Goal: Check status: Check status

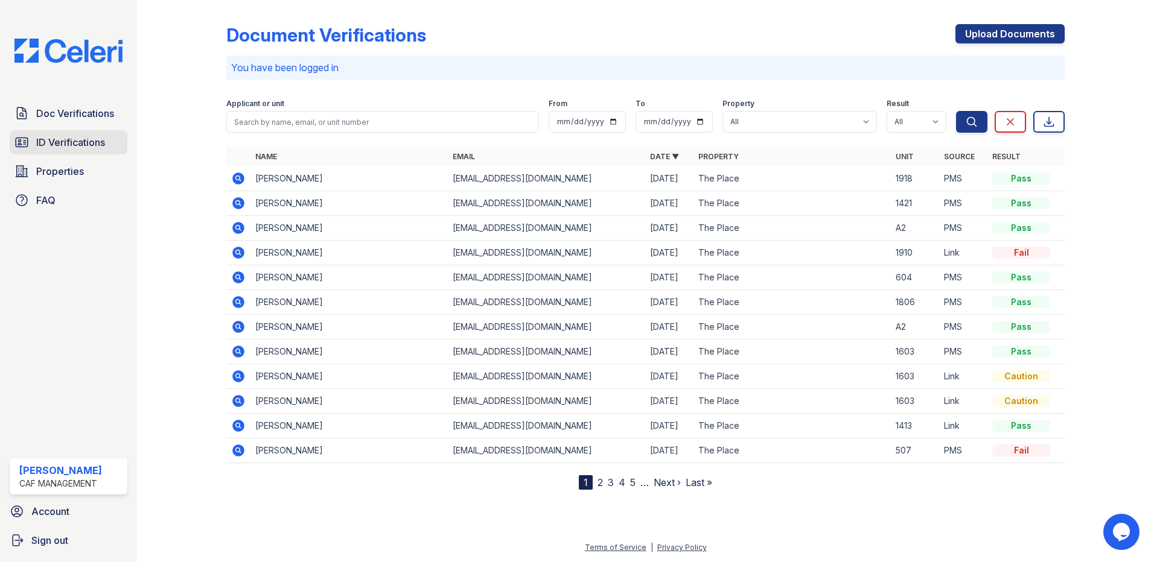
click at [77, 143] on span "ID Verifications" at bounding box center [70, 142] width 69 height 14
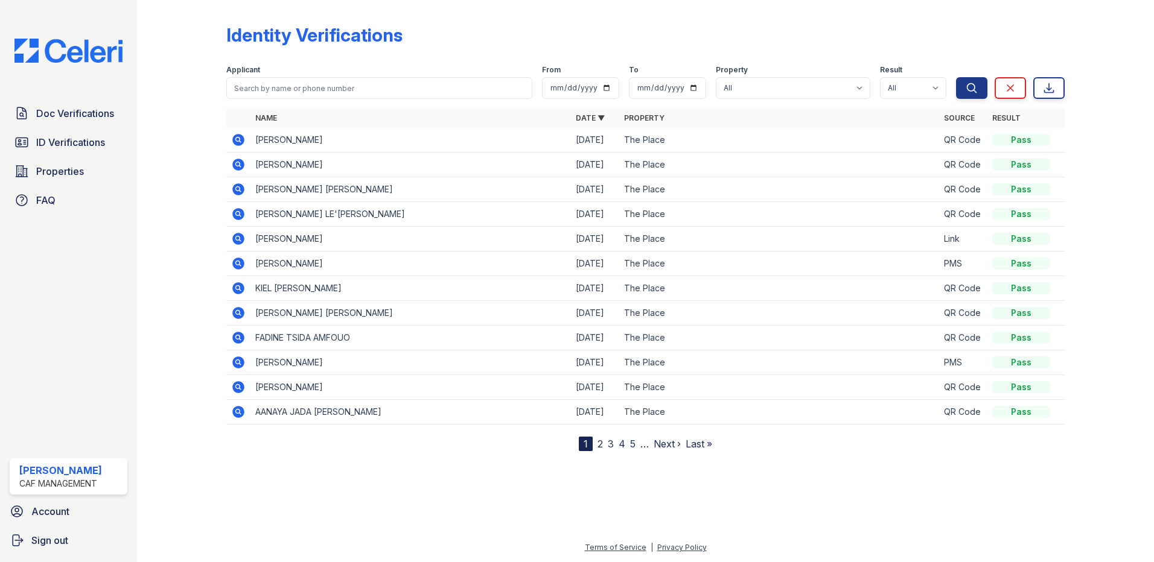
click at [77, 143] on span "ID Verifications" at bounding box center [70, 142] width 69 height 14
click at [243, 138] on icon at bounding box center [238, 140] width 14 height 14
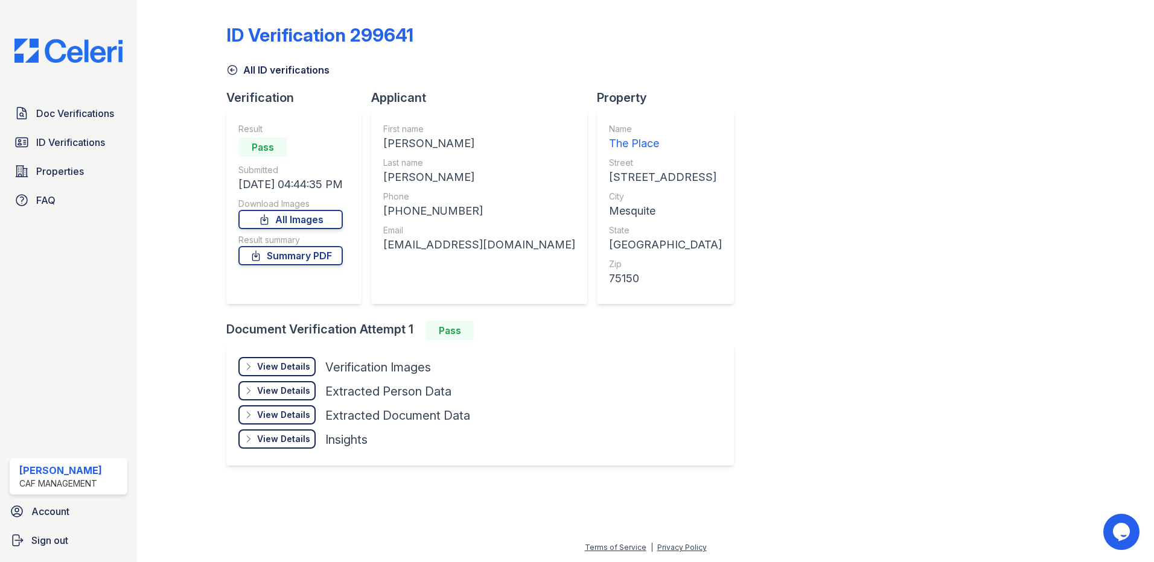
click at [287, 360] on div "View Details Details" at bounding box center [276, 366] width 77 height 19
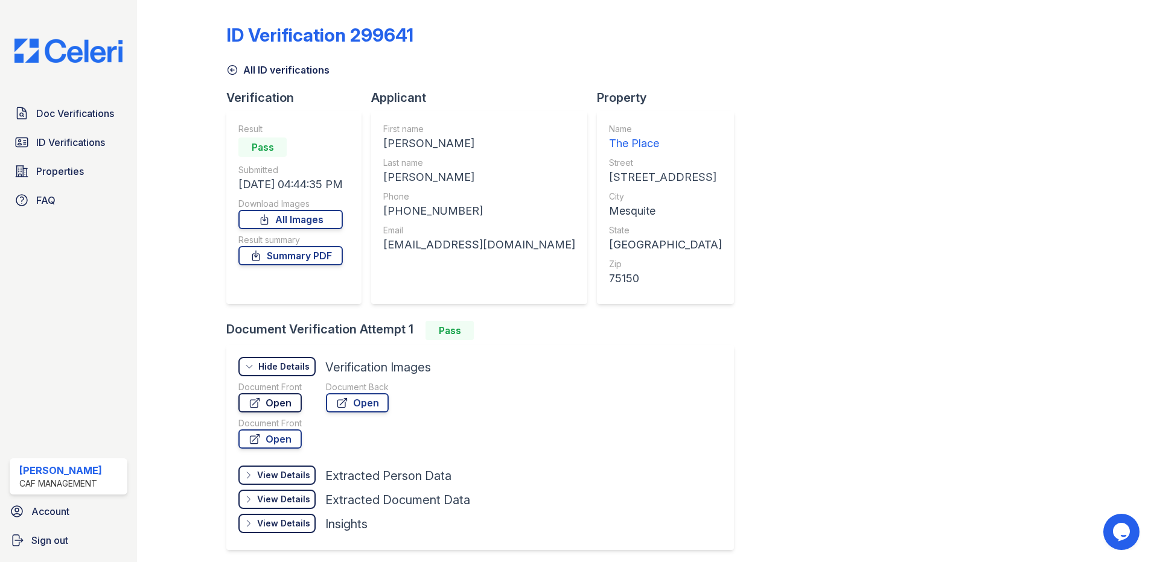
click at [252, 398] on icon at bounding box center [255, 403] width 12 height 12
click at [68, 147] on span "ID Verifications" at bounding box center [70, 142] width 69 height 14
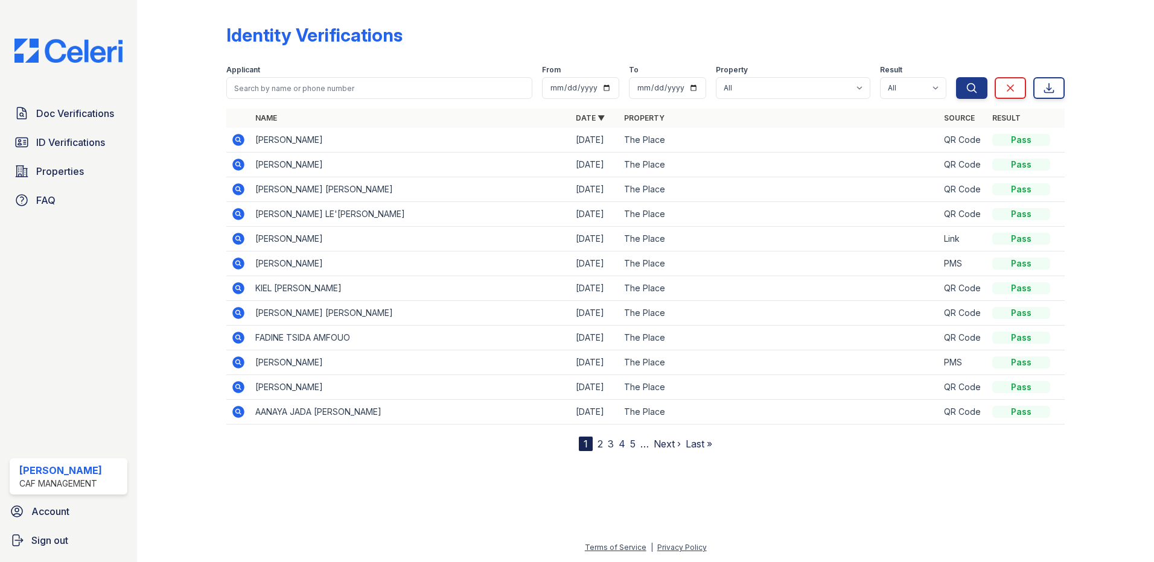
click at [233, 168] on icon at bounding box center [238, 164] width 14 height 14
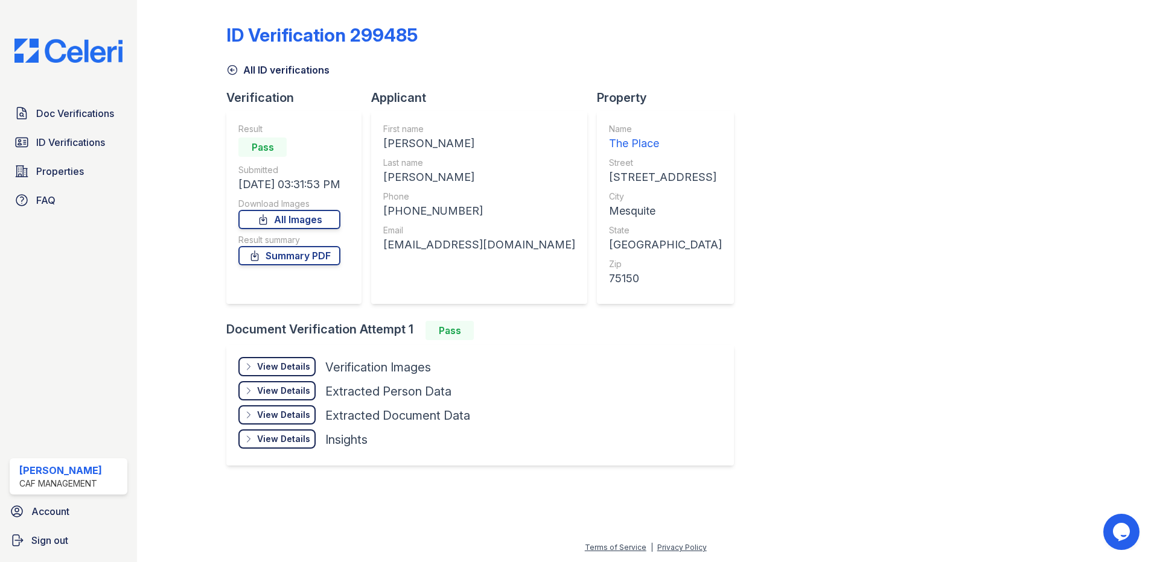
click at [285, 364] on div "View Details" at bounding box center [283, 367] width 53 height 12
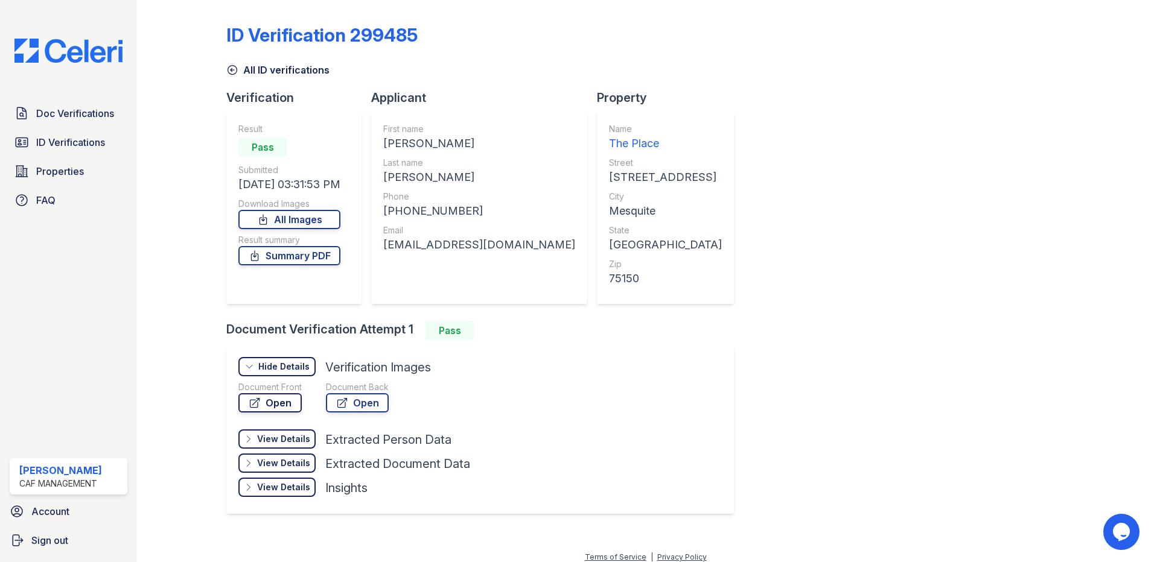
click at [273, 398] on link "Open" at bounding box center [269, 402] width 63 height 19
click at [88, 135] on span "ID Verifications" at bounding box center [70, 142] width 69 height 14
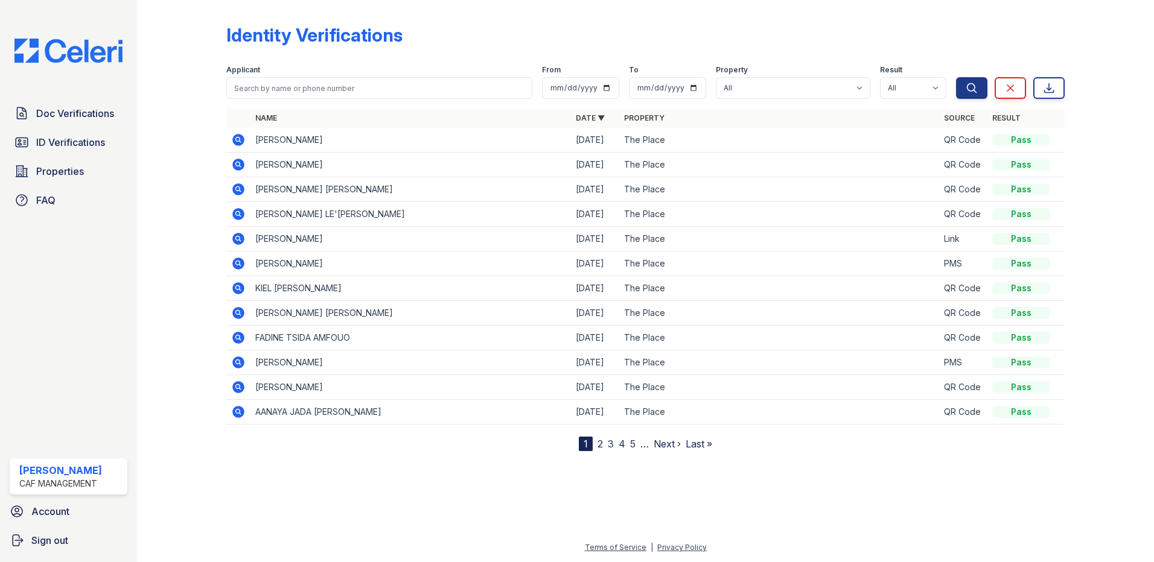
click at [235, 187] on icon at bounding box center [238, 189] width 12 height 12
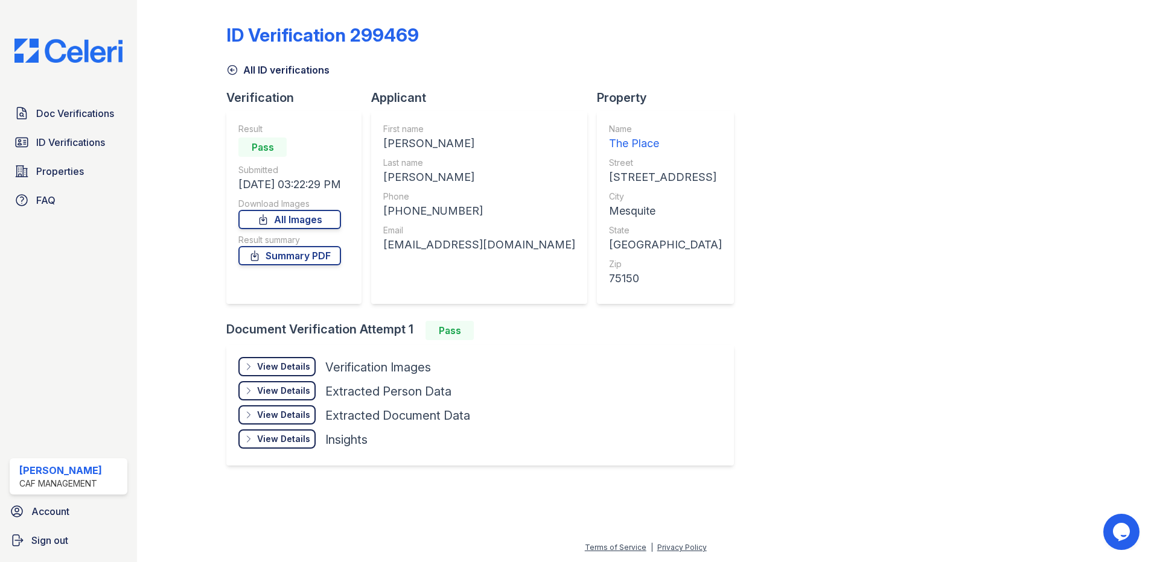
click at [297, 372] on div "View Details" at bounding box center [283, 367] width 53 height 12
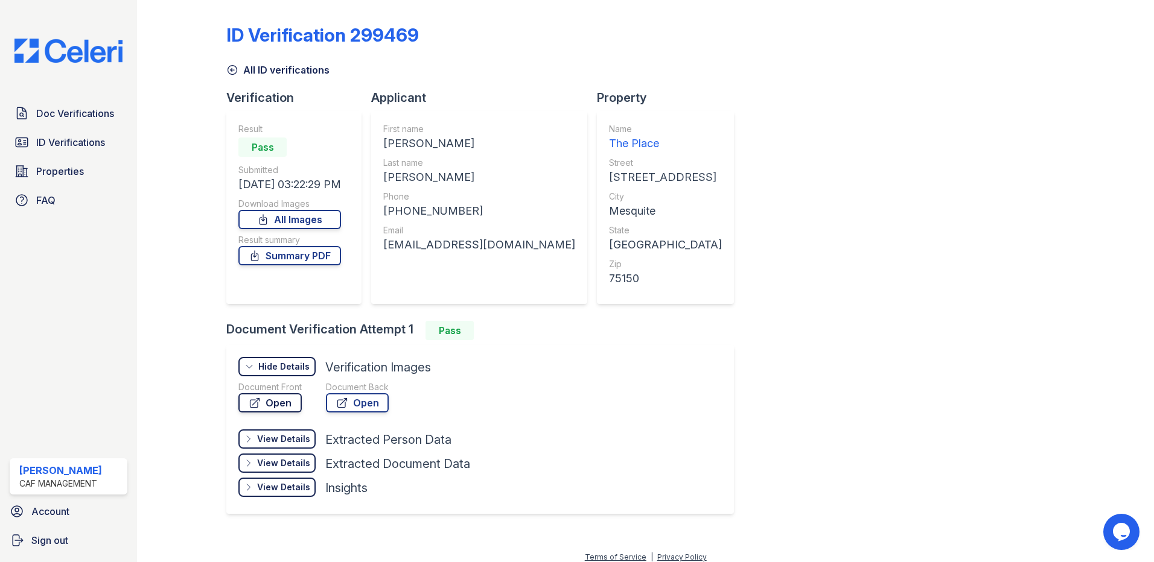
drag, startPoint x: 293, startPoint y: 392, endPoint x: 293, endPoint y: 400, distance: 8.4
click at [293, 393] on div "Document Front" at bounding box center [269, 387] width 63 height 12
click at [293, 400] on link "Open" at bounding box center [269, 402] width 63 height 19
click at [60, 138] on span "ID Verifications" at bounding box center [70, 142] width 69 height 14
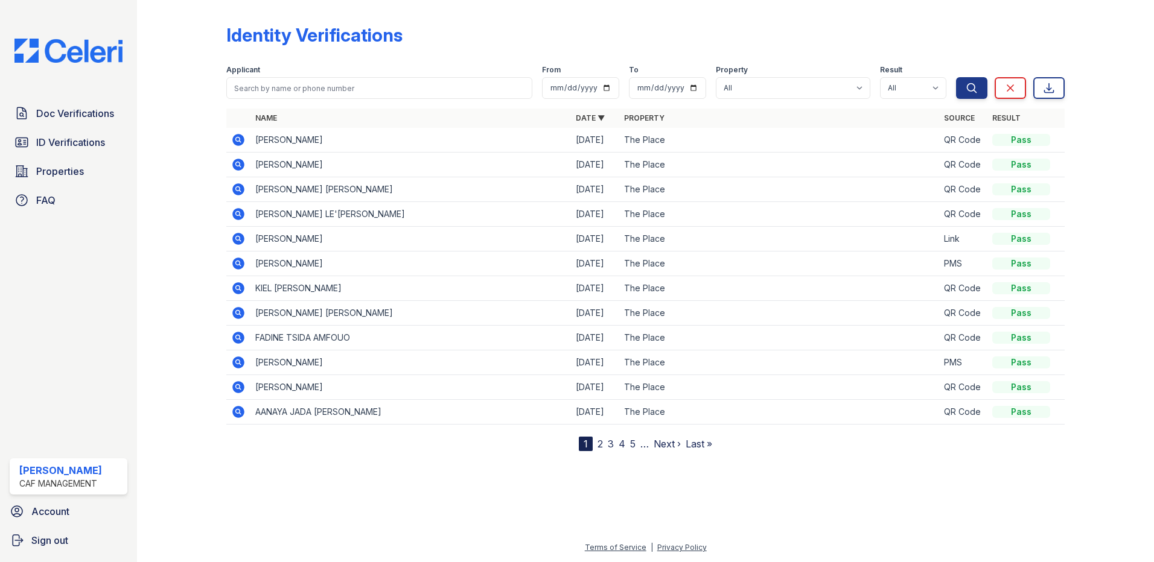
click at [232, 215] on icon at bounding box center [238, 214] width 14 height 14
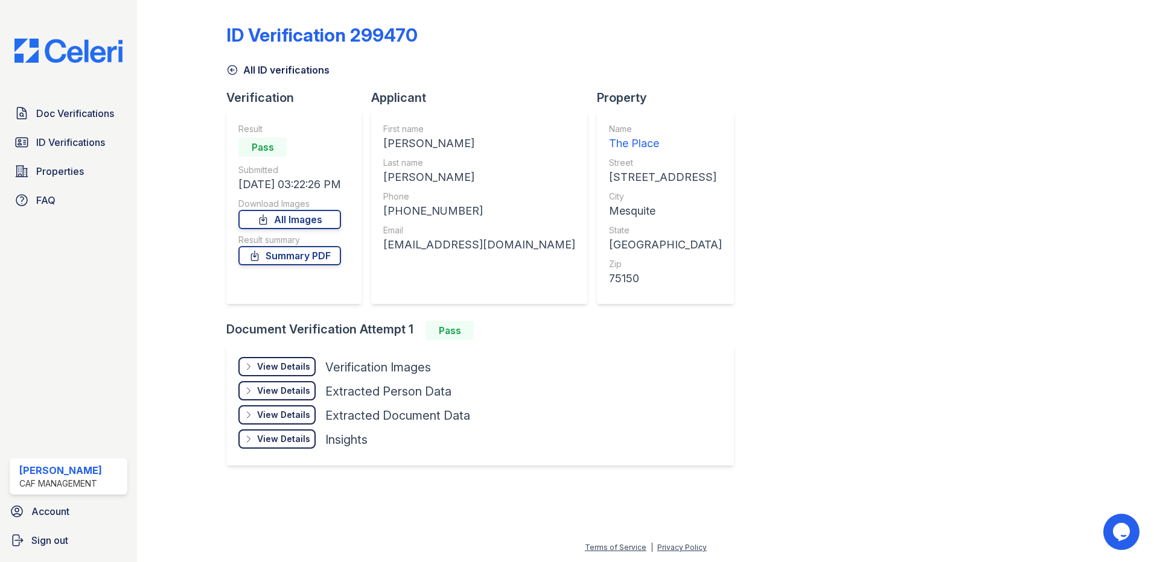
click at [285, 385] on div "View Details" at bounding box center [283, 391] width 53 height 12
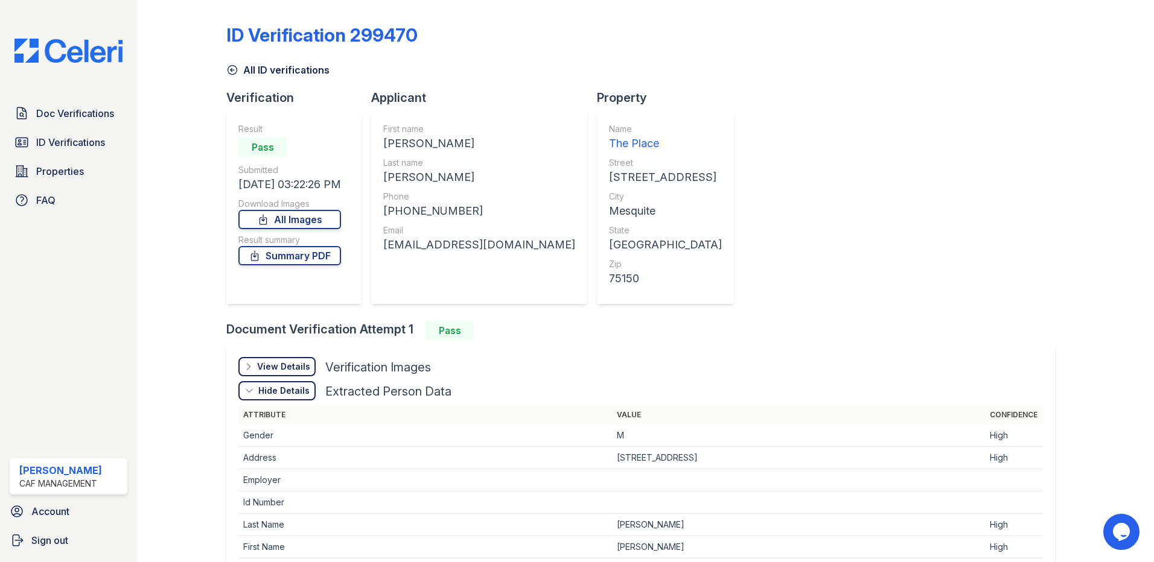
click at [279, 380] on div "View Details Details Hide Details Details Verification Images" at bounding box center [640, 369] width 804 height 24
click at [273, 370] on div "View Details" at bounding box center [283, 367] width 53 height 12
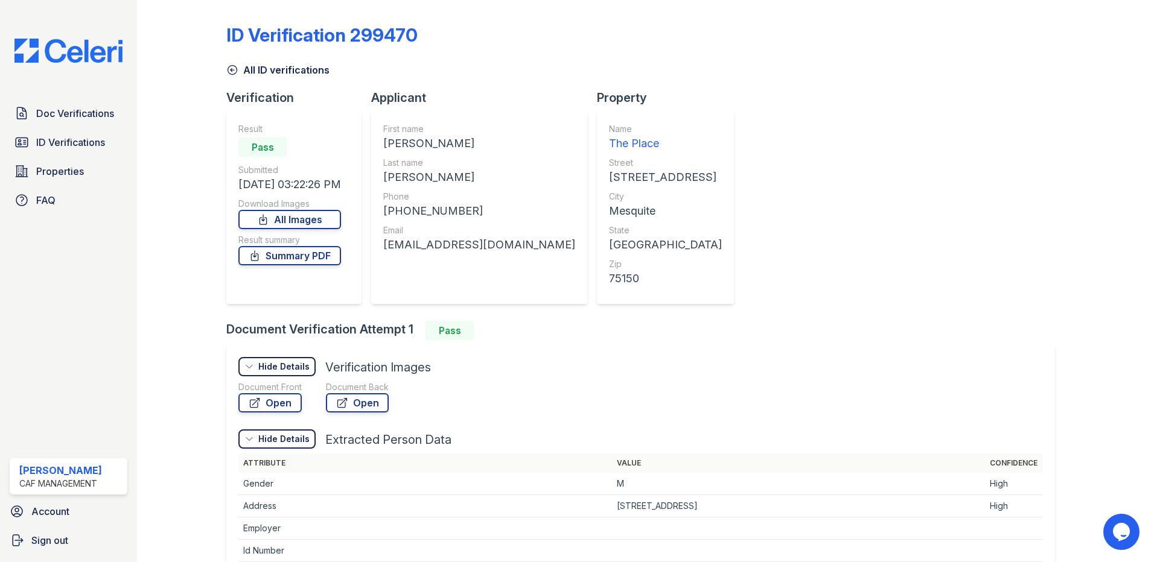
click at [300, 384] on div "Document Front" at bounding box center [269, 387] width 63 height 12
click at [296, 399] on link "Open" at bounding box center [269, 402] width 63 height 19
click at [56, 134] on link "ID Verifications" at bounding box center [69, 142] width 118 height 24
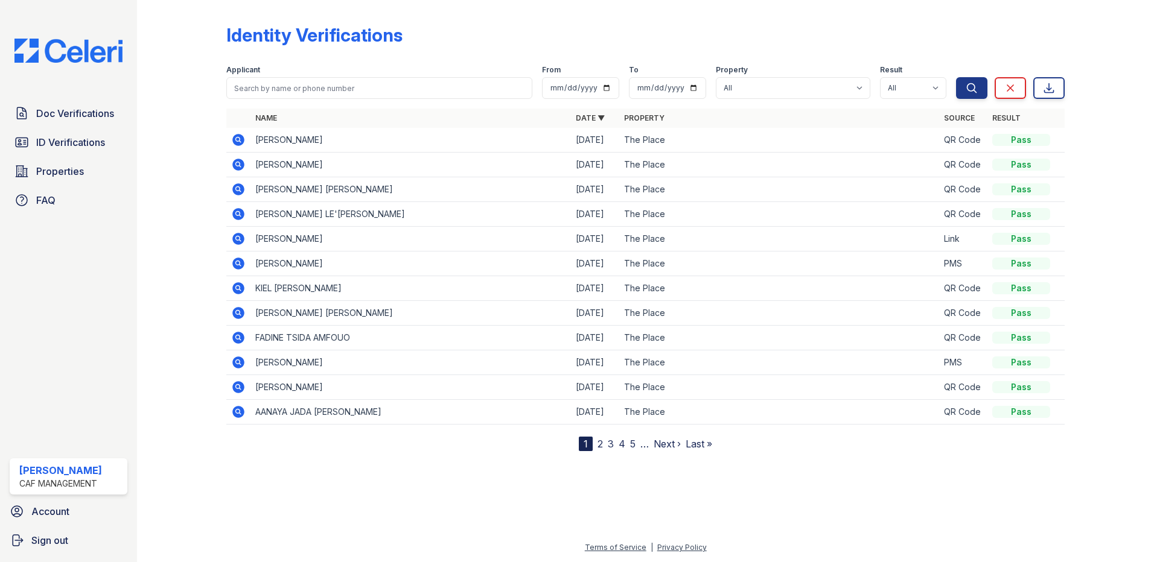
click at [239, 339] on icon at bounding box center [238, 338] width 14 height 14
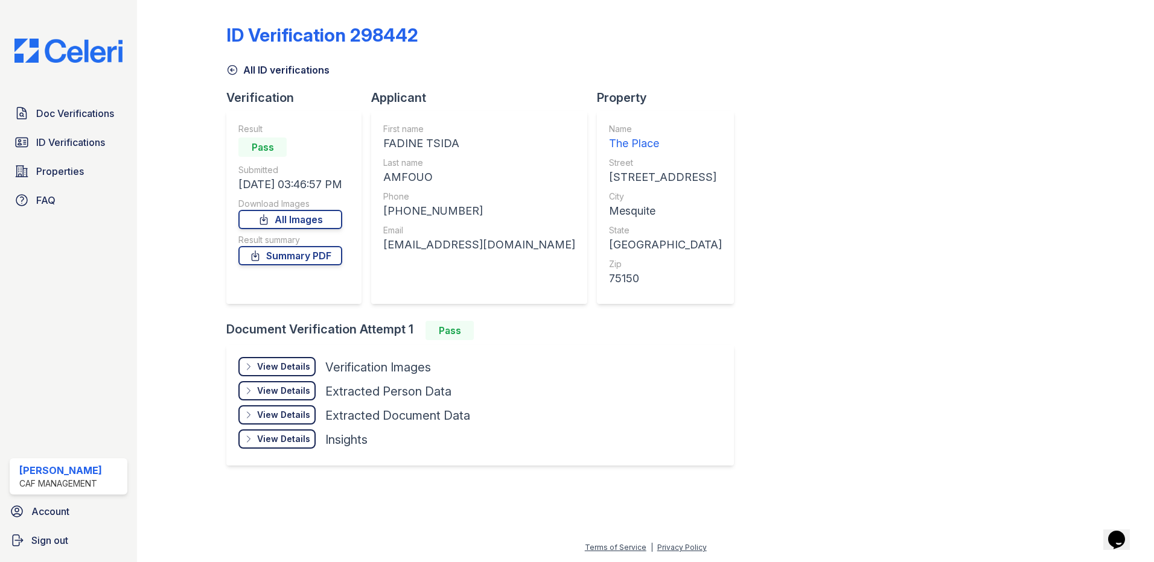
click at [257, 361] on div "View Details Details" at bounding box center [276, 366] width 77 height 19
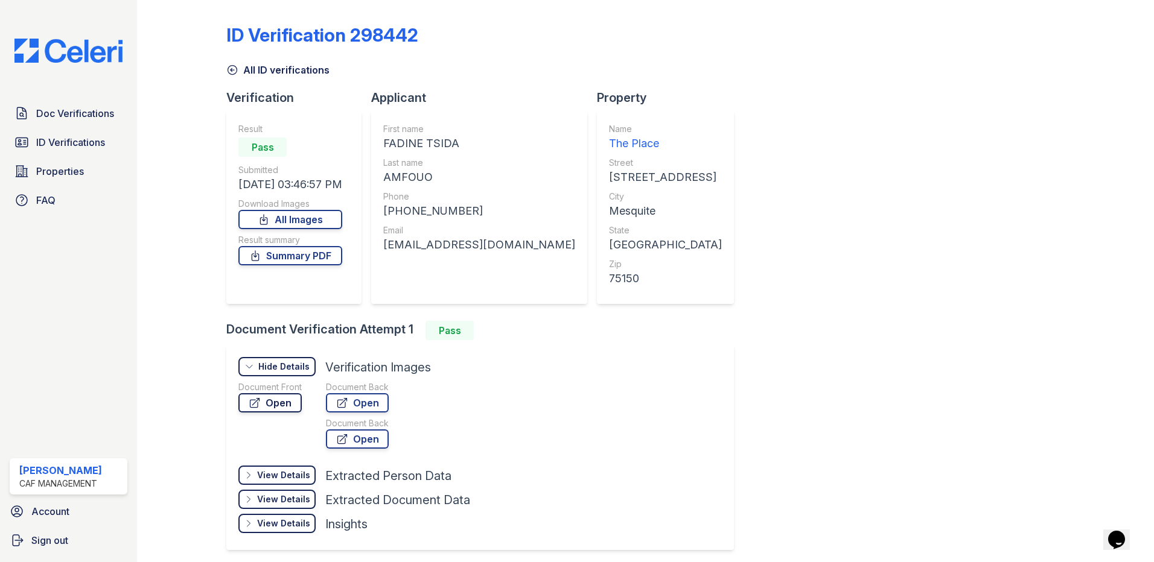
click at [294, 402] on link "Open" at bounding box center [269, 402] width 63 height 19
click at [69, 127] on div "Doc Verifications ID Verifications Properties FAQ" at bounding box center [68, 156] width 127 height 111
drag, startPoint x: 69, startPoint y: 127, endPoint x: 70, endPoint y: 119, distance: 8.5
click at [70, 119] on span "Doc Verifications" at bounding box center [75, 113] width 78 height 14
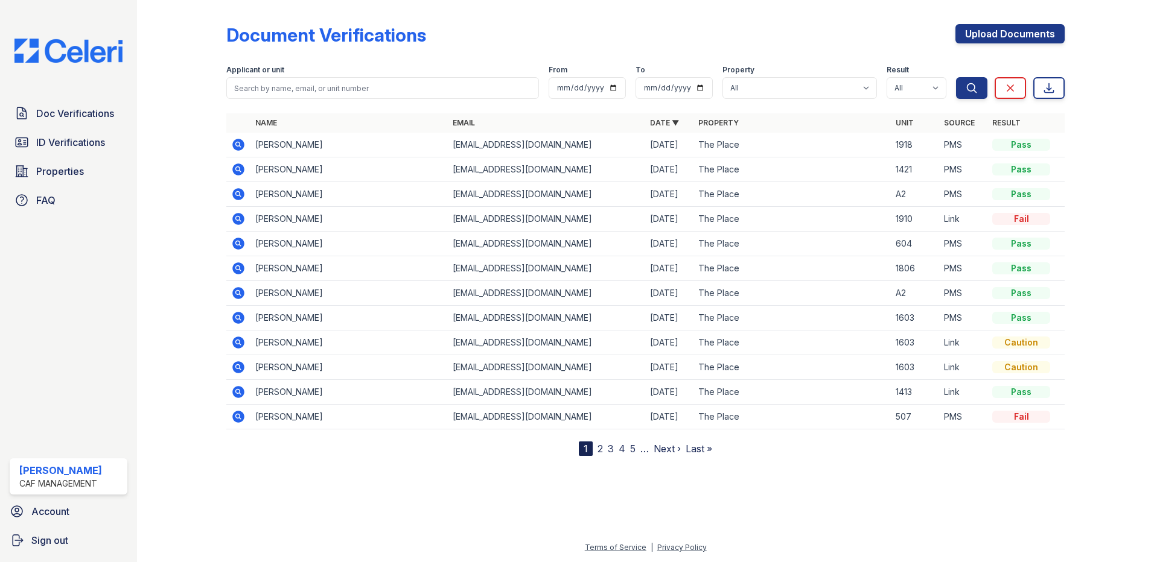
click at [164, 118] on div at bounding box center [191, 230] width 70 height 451
click at [104, 113] on span "Doc Verifications" at bounding box center [75, 113] width 78 height 14
click at [234, 142] on icon at bounding box center [238, 145] width 12 height 12
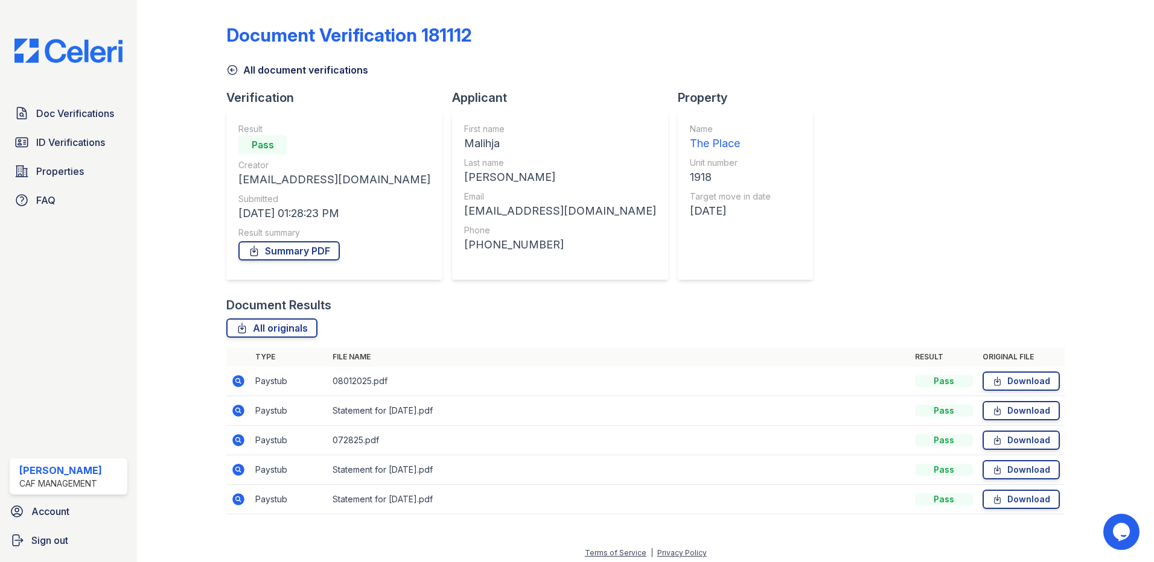
click at [234, 382] on icon at bounding box center [238, 381] width 12 height 12
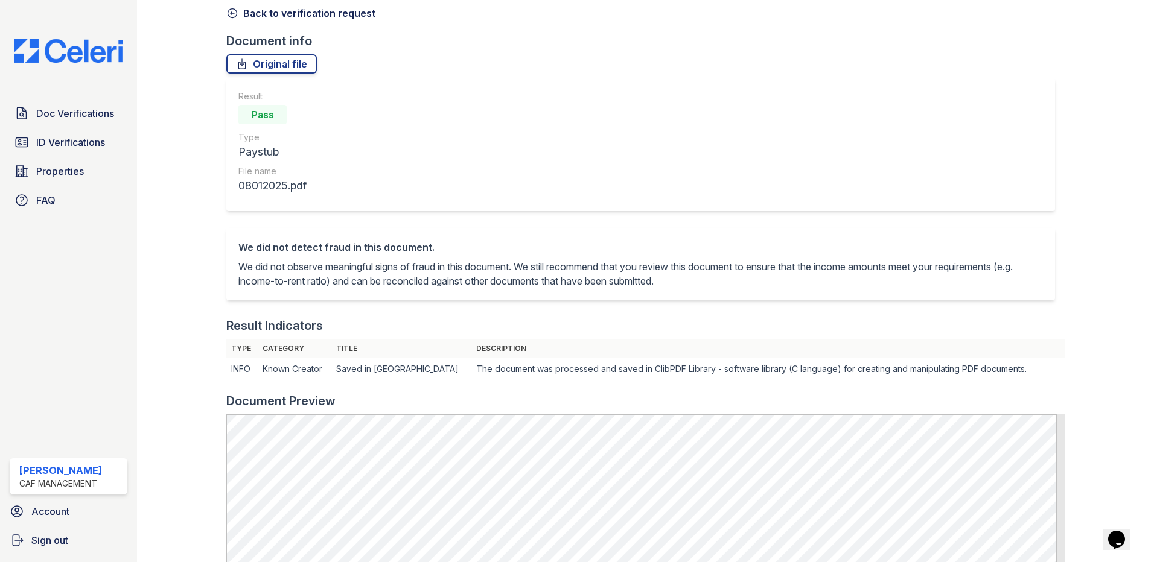
scroll to position [121, 0]
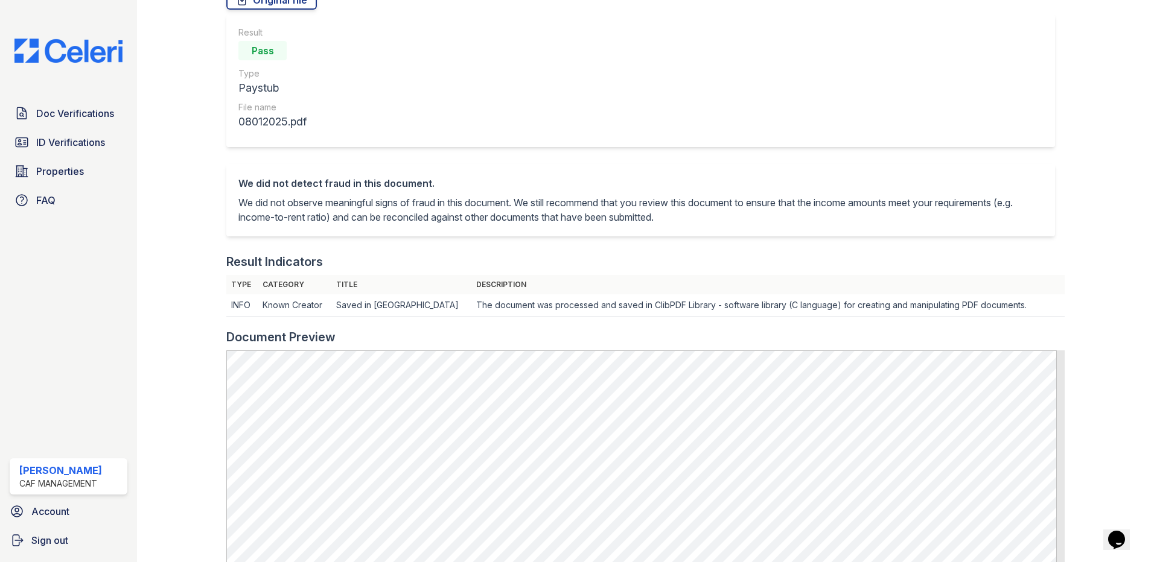
drag, startPoint x: 386, startPoint y: 435, endPoint x: 646, endPoint y: 276, distance: 304.7
click at [646, 276] on th "Description" at bounding box center [767, 284] width 593 height 19
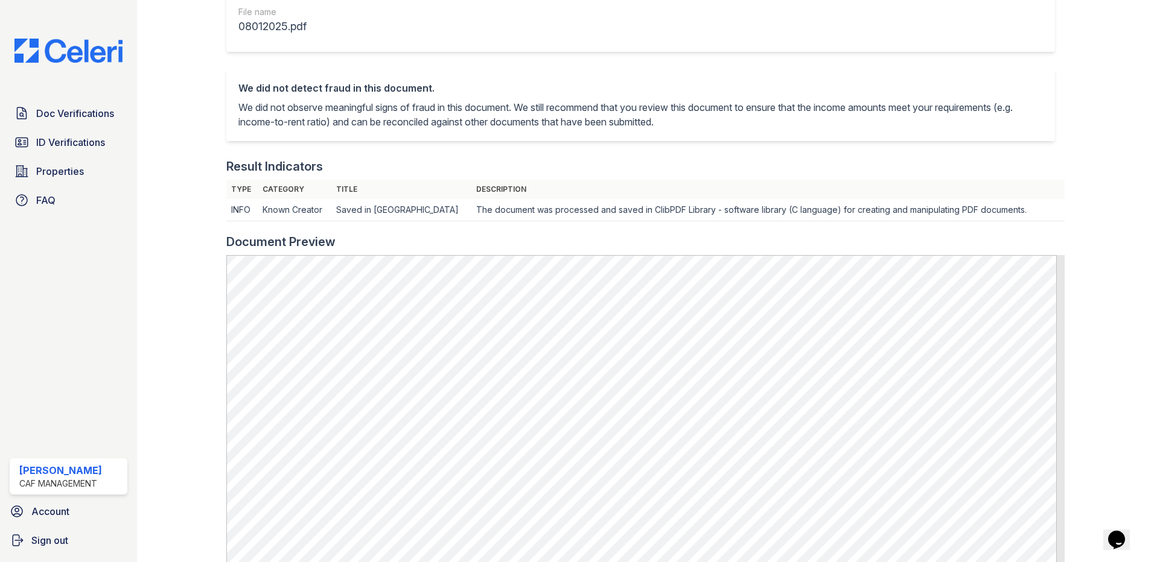
scroll to position [362, 0]
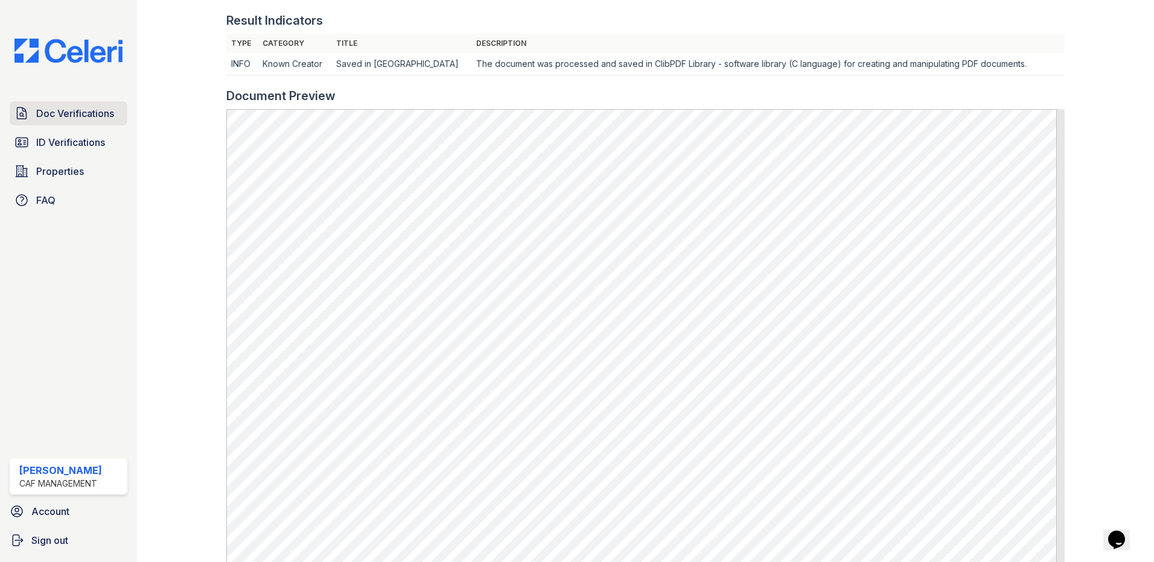
click at [91, 126] on link "Doc Verifications" at bounding box center [69, 113] width 118 height 24
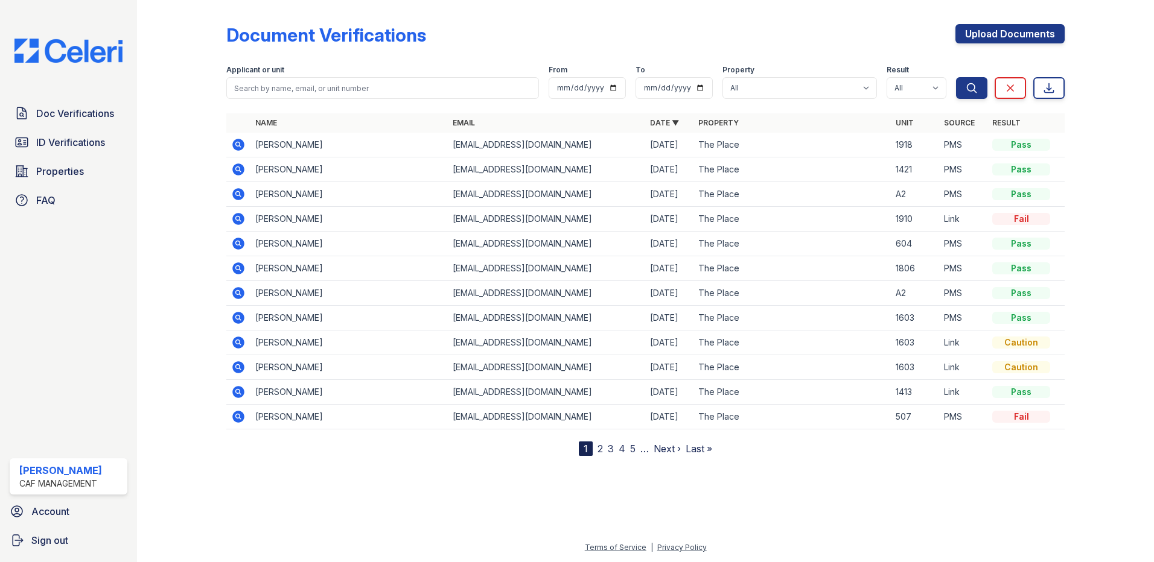
click at [231, 173] on td at bounding box center [238, 169] width 24 height 25
click at [233, 169] on icon at bounding box center [238, 170] width 12 height 12
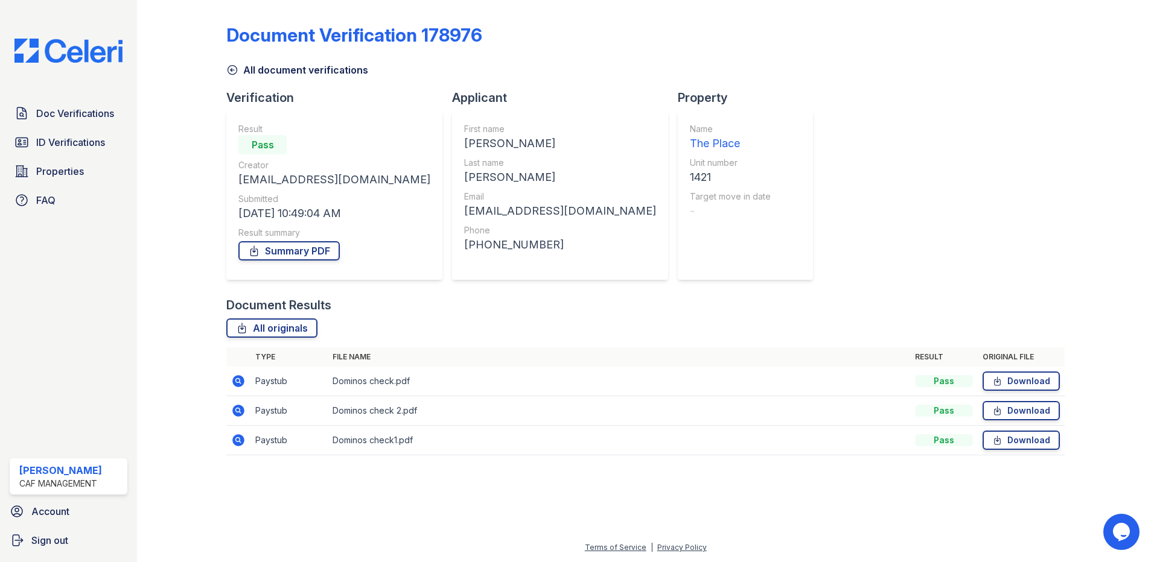
click at [238, 381] on icon at bounding box center [237, 380] width 3 height 3
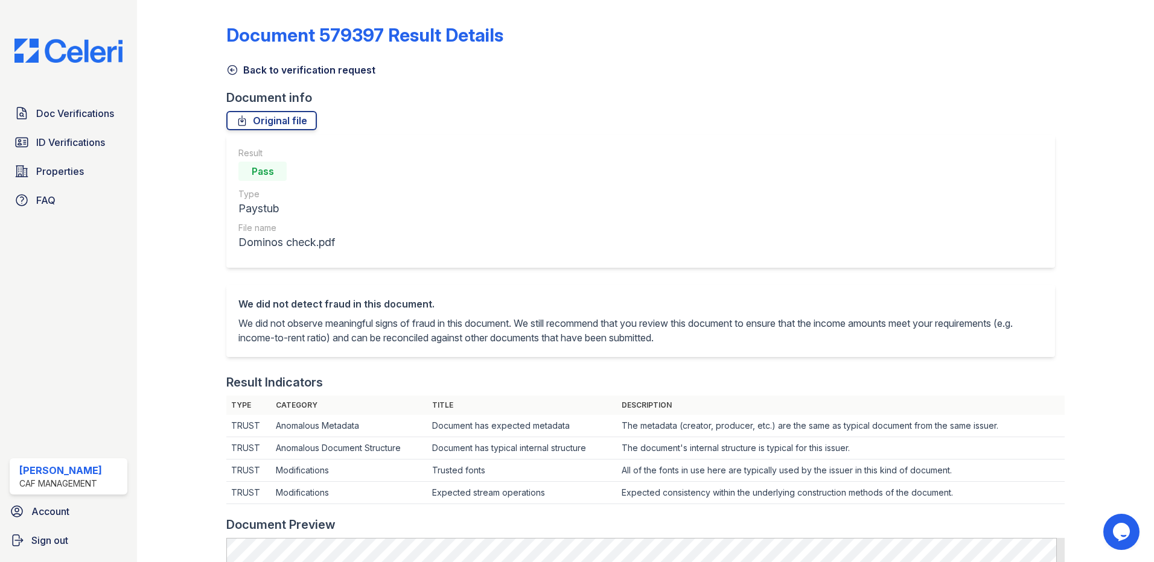
scroll to position [422, 0]
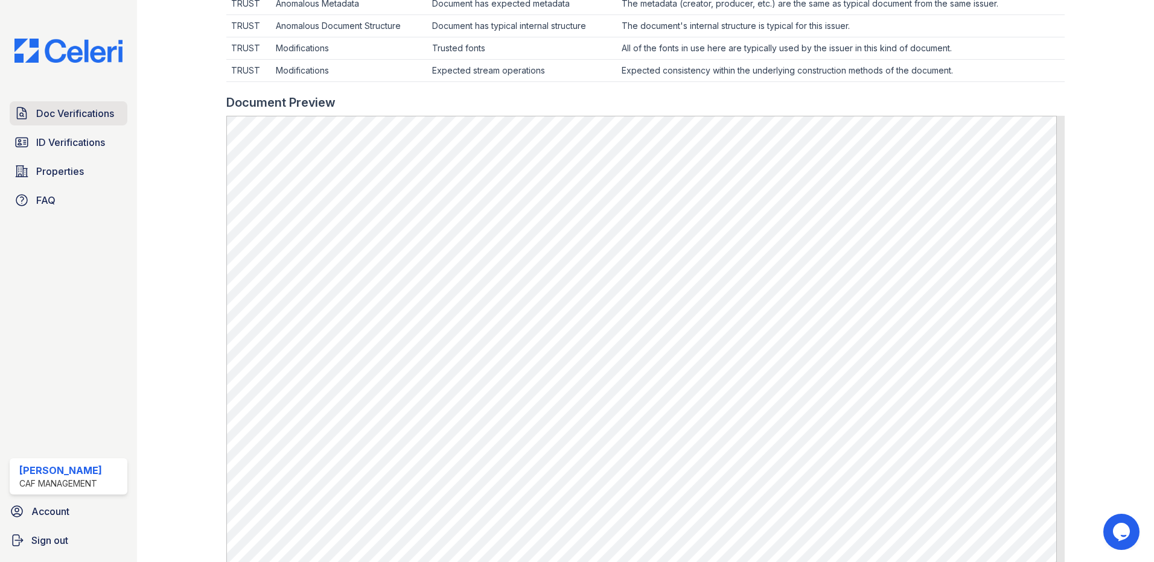
click at [77, 116] on span "Doc Verifications" at bounding box center [75, 113] width 78 height 14
